Goal: Unclear

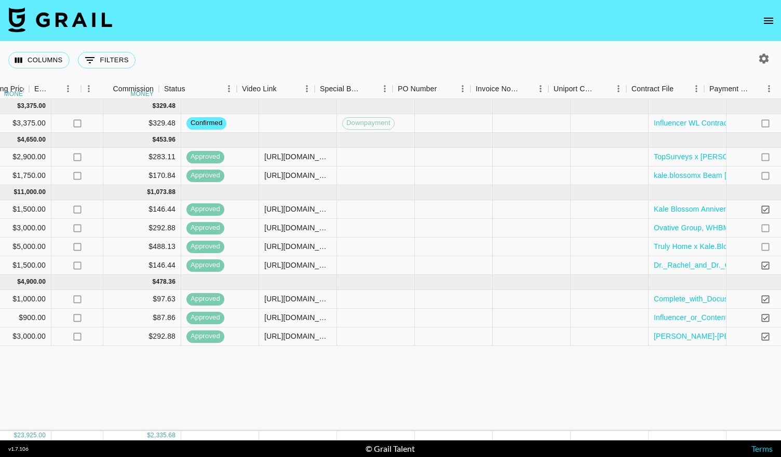
scroll to position [0, 942]
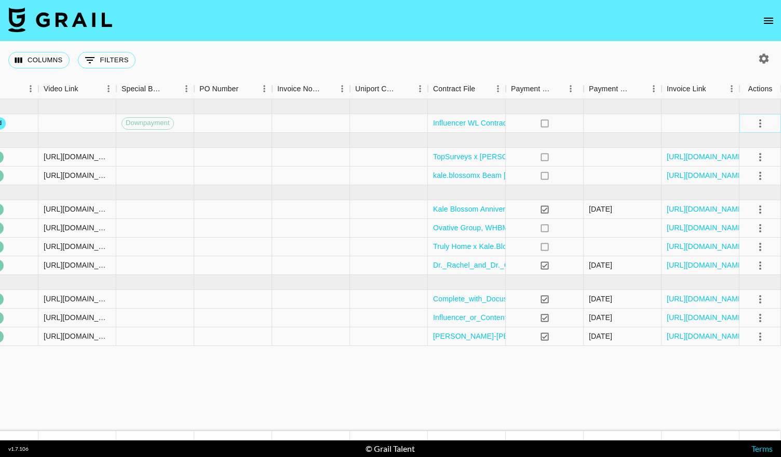
click at [761, 122] on icon "select merge strategy" at bounding box center [760, 123] width 12 height 12
